Goal: Task Accomplishment & Management: Manage account settings

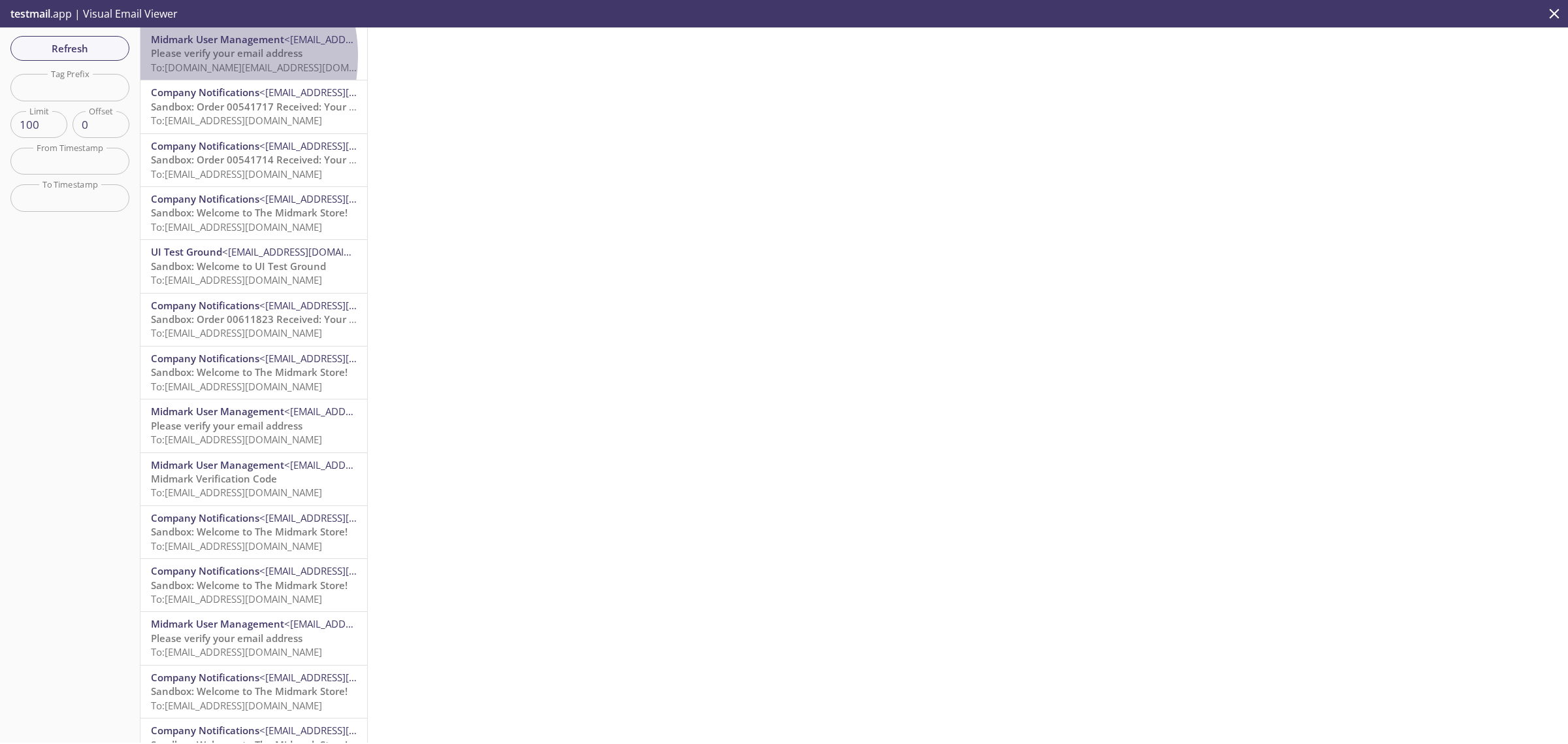
click at [193, 56] on span "Please verify your email address" at bounding box center [226, 52] width 151 height 13
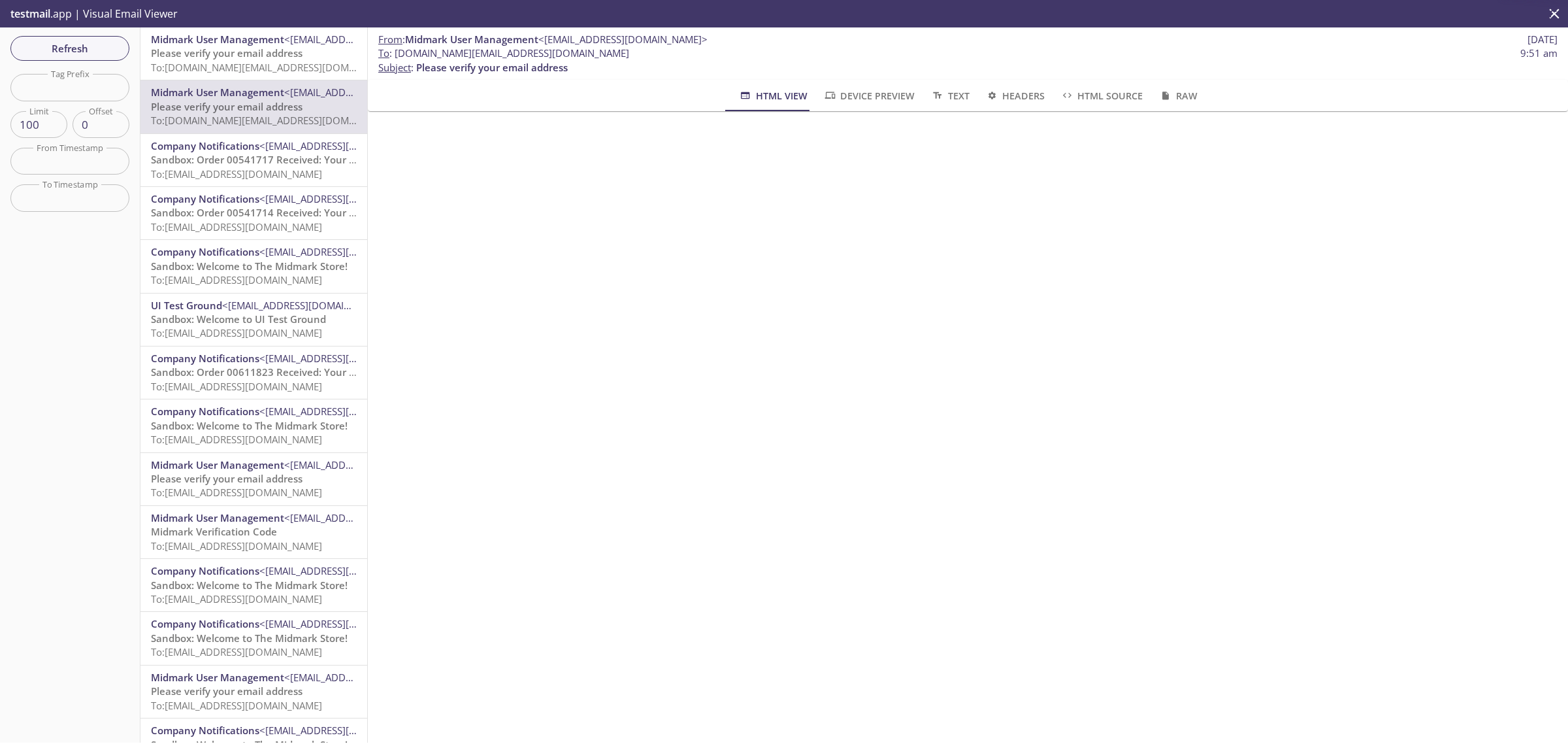
click at [220, 48] on span "Please verify your email address" at bounding box center [226, 52] width 151 height 13
